Goal: Information Seeking & Learning: Learn about a topic

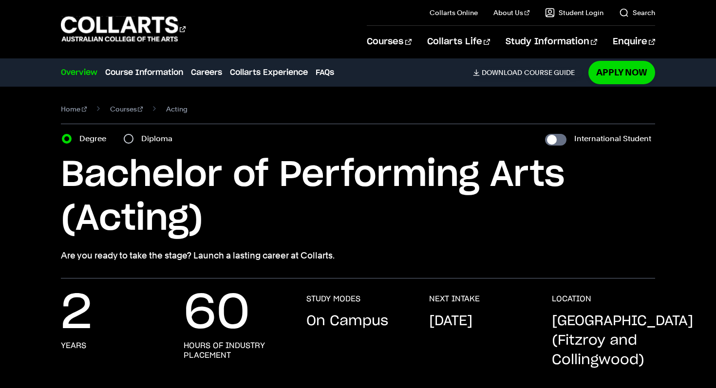
click at [86, 71] on link "Overview" at bounding box center [79, 73] width 37 height 12
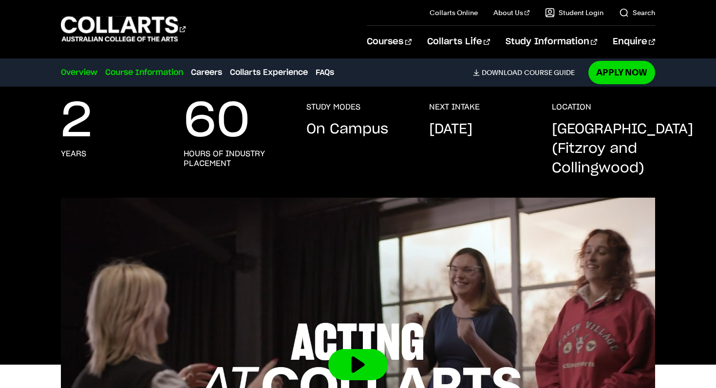
click at [146, 77] on link "Course Information" at bounding box center [144, 73] width 78 height 12
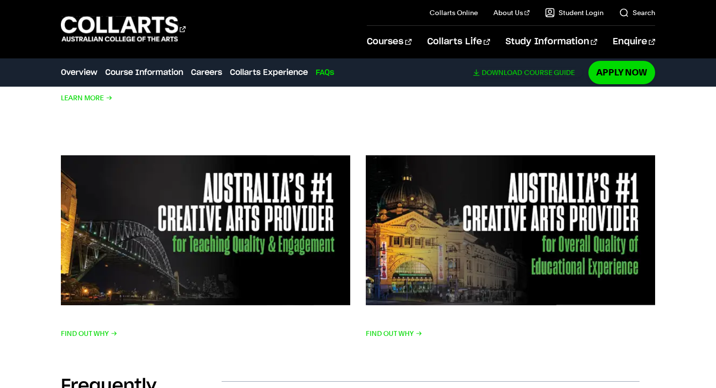
scroll to position [2718, 0]
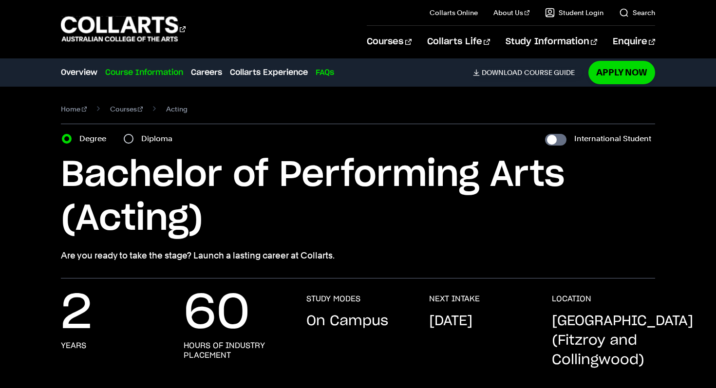
click at [113, 76] on link "Course Information" at bounding box center [144, 73] width 78 height 12
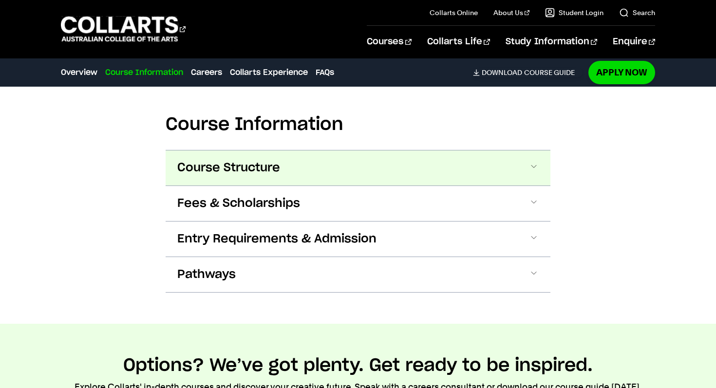
click at [203, 174] on span "Course Structure" at bounding box center [228, 168] width 103 height 16
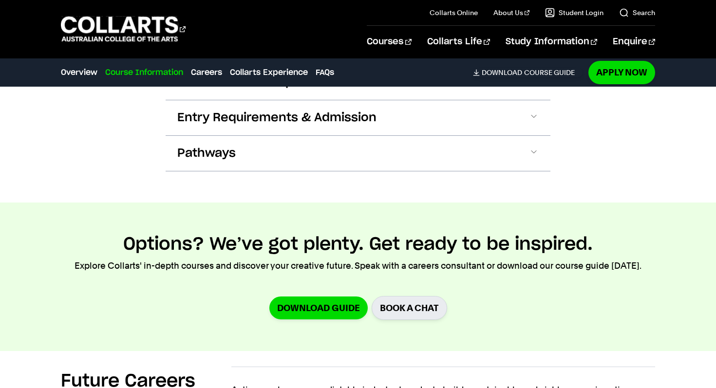
scroll to position [1730, 0]
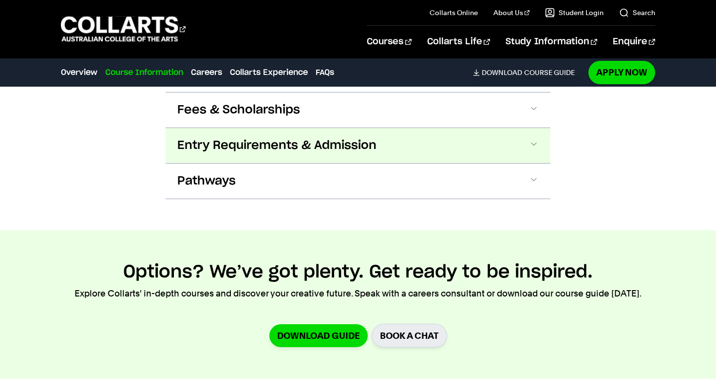
click at [218, 156] on button "Entry Requirements & Admission" at bounding box center [358, 145] width 385 height 35
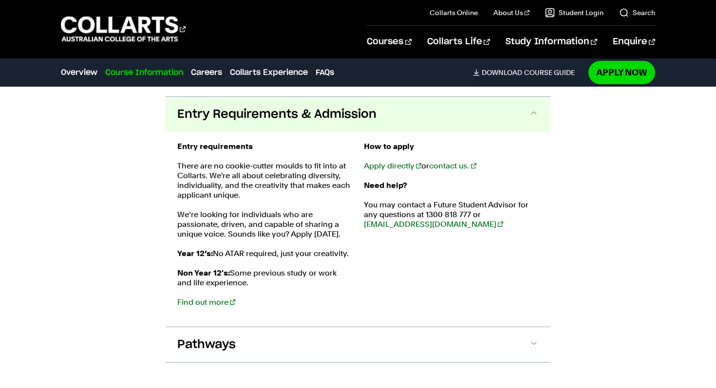
scroll to position [1766, 0]
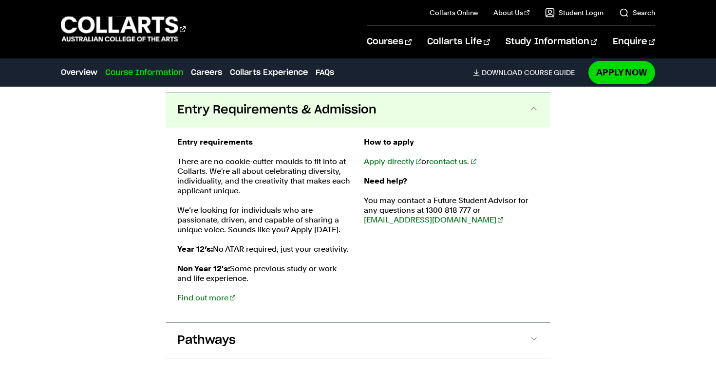
drag, startPoint x: 168, startPoint y: 255, endPoint x: 349, endPoint y: 250, distance: 181.8
click at [349, 250] on div "Entry requirements There are no cookie-cutter moulds to fit into at [GEOGRAPHIC…" at bounding box center [358, 225] width 385 height 195
click at [227, 258] on div "Entry requirements There are no cookie-cutter moulds to fit into at [GEOGRAPHIC…" at bounding box center [264, 224] width 175 height 175
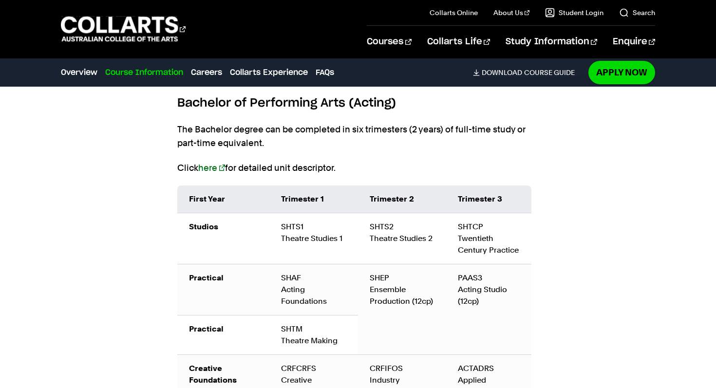
scroll to position [1107, 0]
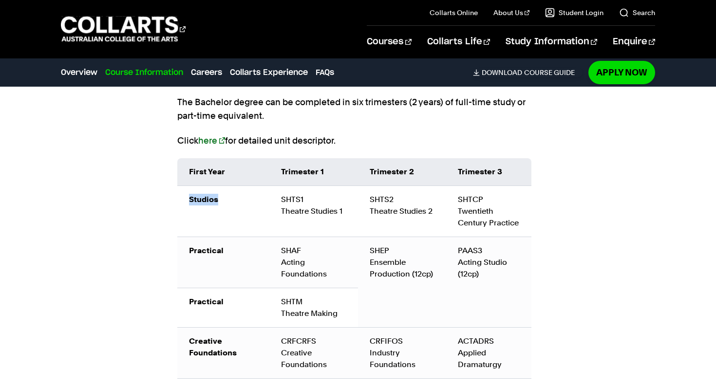
drag, startPoint x: 190, startPoint y: 198, endPoint x: 256, endPoint y: 228, distance: 72.9
click at [256, 228] on td "Studios" at bounding box center [223, 211] width 92 height 51
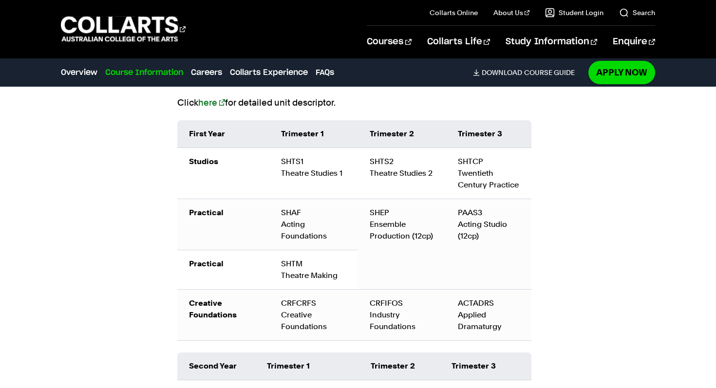
click at [230, 348] on div "Bachelor of Performing Arts (Acting) The Bachelor degree can be completed in si…" at bounding box center [358, 342] width 362 height 627
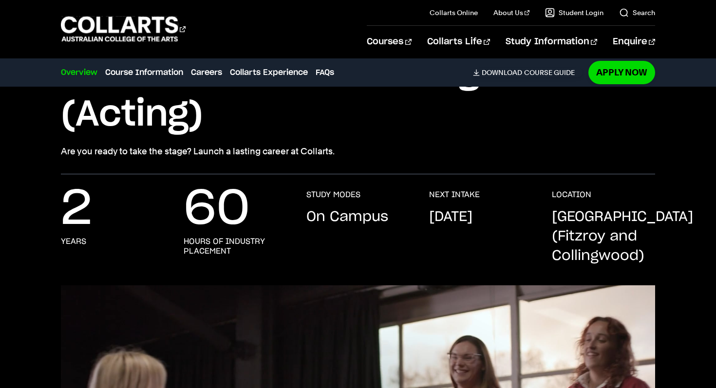
scroll to position [0, 0]
